Goal: Entertainment & Leisure: Browse casually

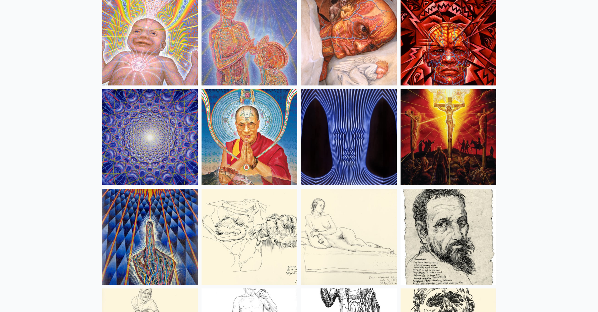
scroll to position [5461, 0]
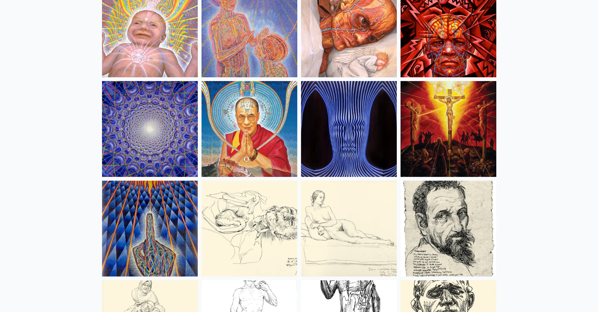
click at [279, 140] on img at bounding box center [249, 129] width 96 height 96
click at [279, 139] on img at bounding box center [249, 129] width 96 height 96
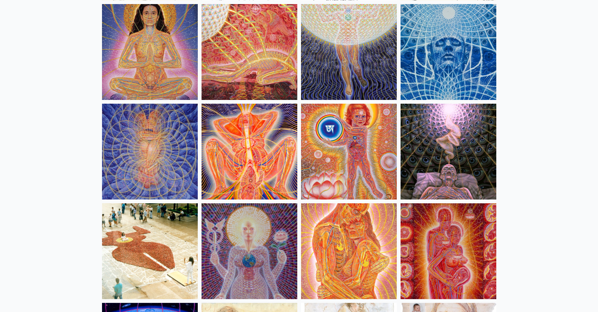
scroll to position [5838, 0]
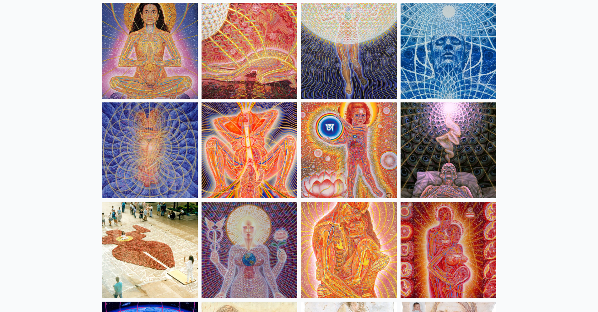
click at [449, 128] on img at bounding box center [448, 150] width 96 height 96
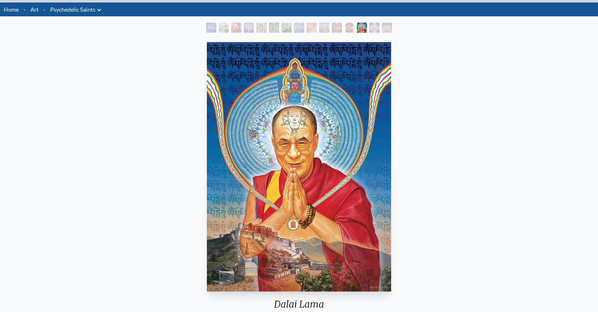
scroll to position [31, 0]
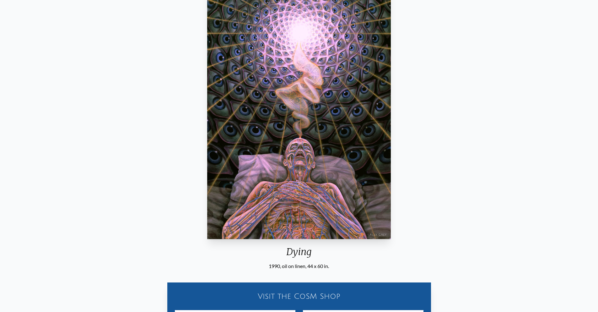
scroll to position [94, 0]
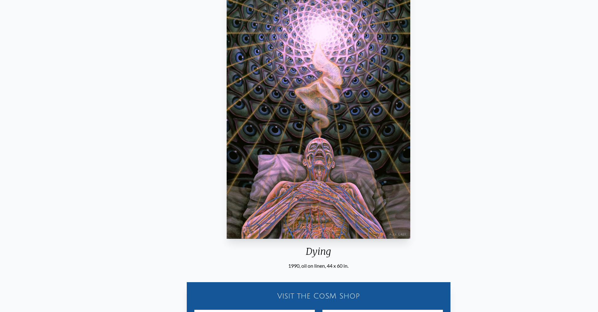
click at [296, 175] on img "104 / 133" at bounding box center [318, 113] width 183 height 249
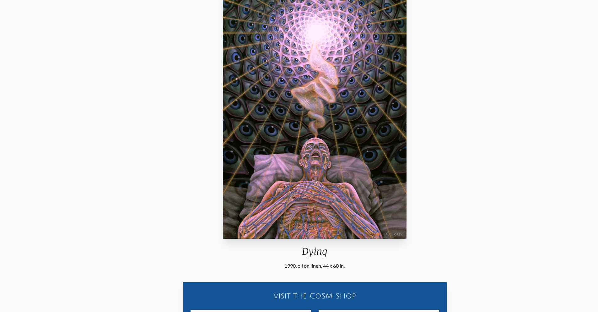
click at [303, 256] on div "Dying" at bounding box center [314, 253] width 188 height 16
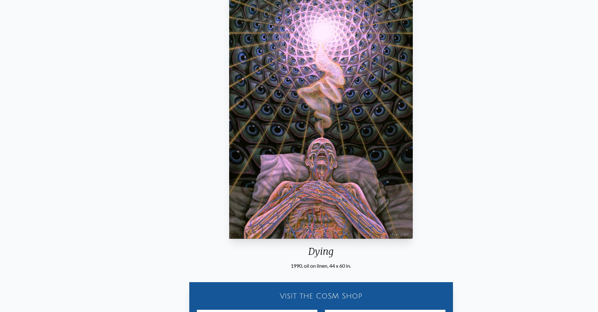
click at [310, 256] on div "Dying" at bounding box center [321, 253] width 188 height 16
